Goal: Information Seeking & Learning: Find specific fact

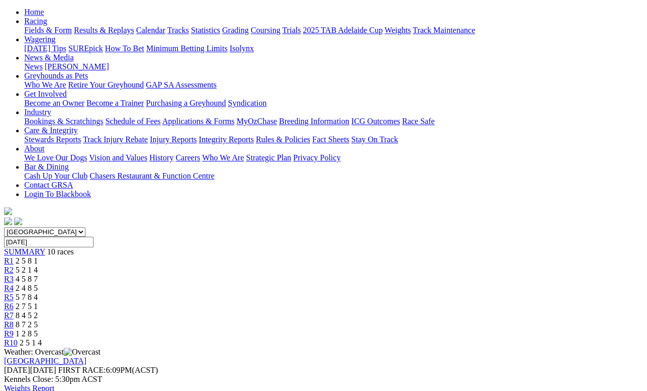
scroll to position [102, 0]
click at [38, 321] on span "8 7 2 5" at bounding box center [27, 325] width 22 height 9
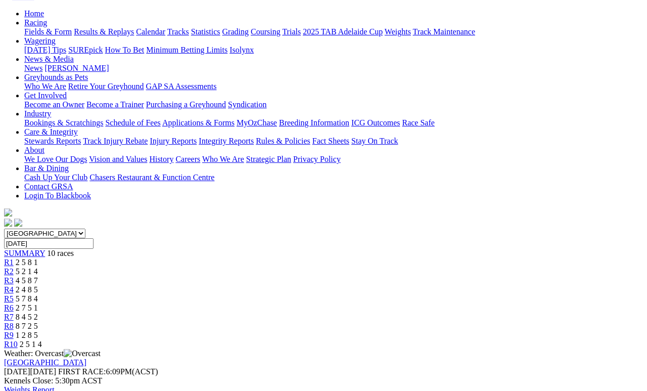
scroll to position [101, 0]
click at [14, 331] on span "R9" at bounding box center [9, 335] width 10 height 9
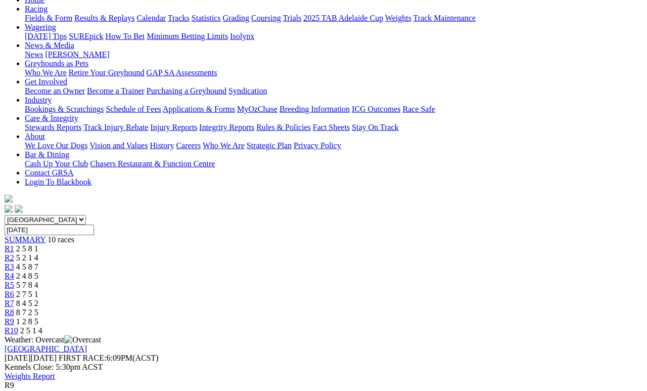
scroll to position [116, 0]
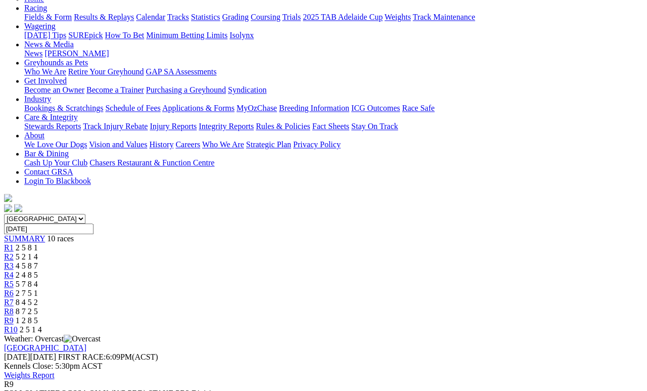
click at [42, 325] on span "2 5 1 4" at bounding box center [31, 329] width 22 height 9
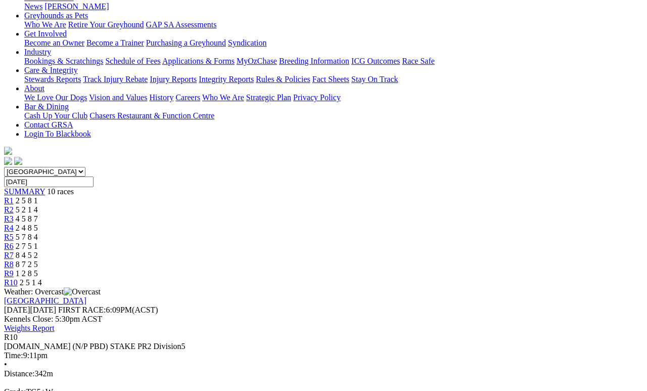
scroll to position [163, 0]
